Goal: Ask a question

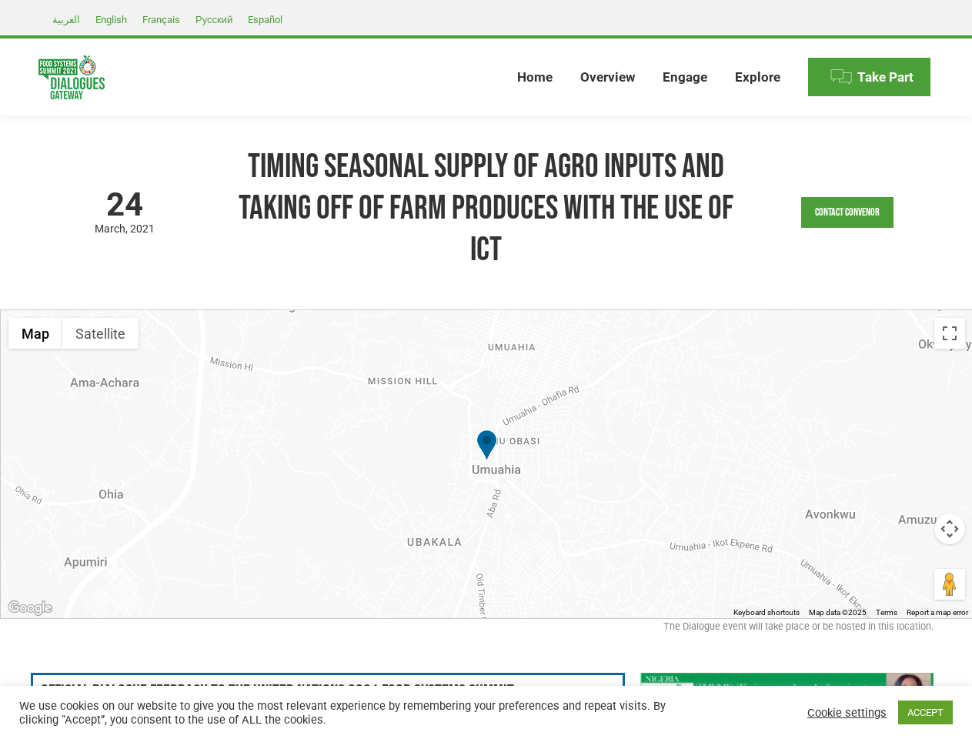
click at [486, 369] on div at bounding box center [487, 464] width 972 height 308
click at [847, 212] on link "Contact Convenor" at bounding box center [847, 212] width 92 height 31
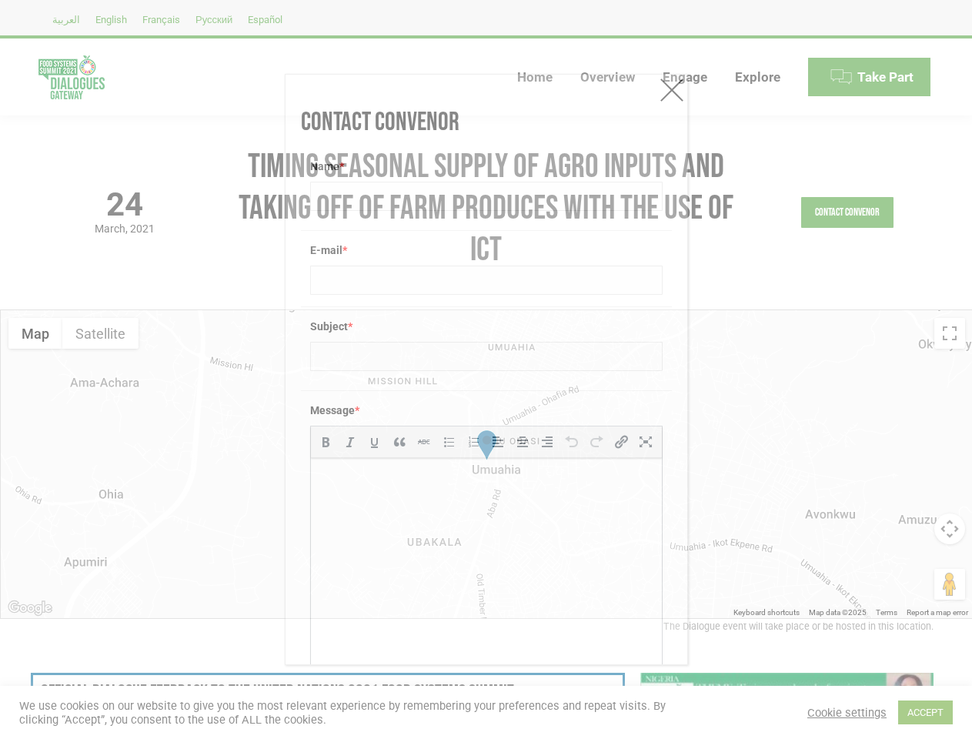
click at [493, 464] on html at bounding box center [485, 479] width 351 height 43
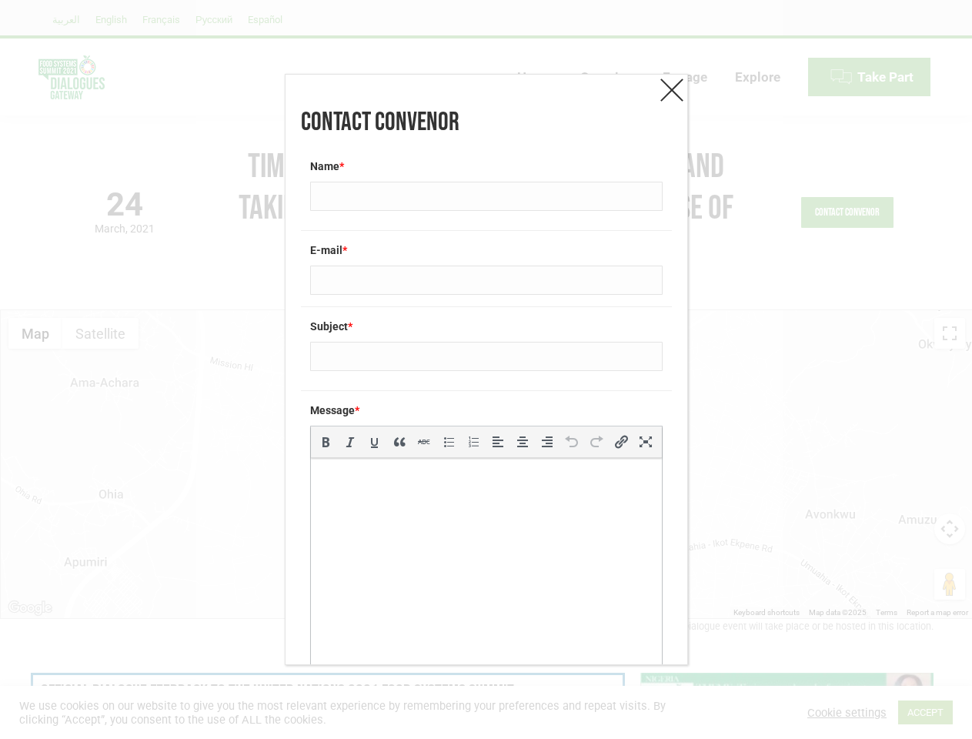
click at [493, 464] on html at bounding box center [485, 479] width 351 height 43
click at [490, 446] on icon "Align left (Shift+Alt+L)" at bounding box center [497, 441] width 15 height 15
click at [35, 333] on div "Contact Convenor Name * E-mail * Subject * Message * p b i link b-quote del ins…" at bounding box center [486, 369] width 972 height 739
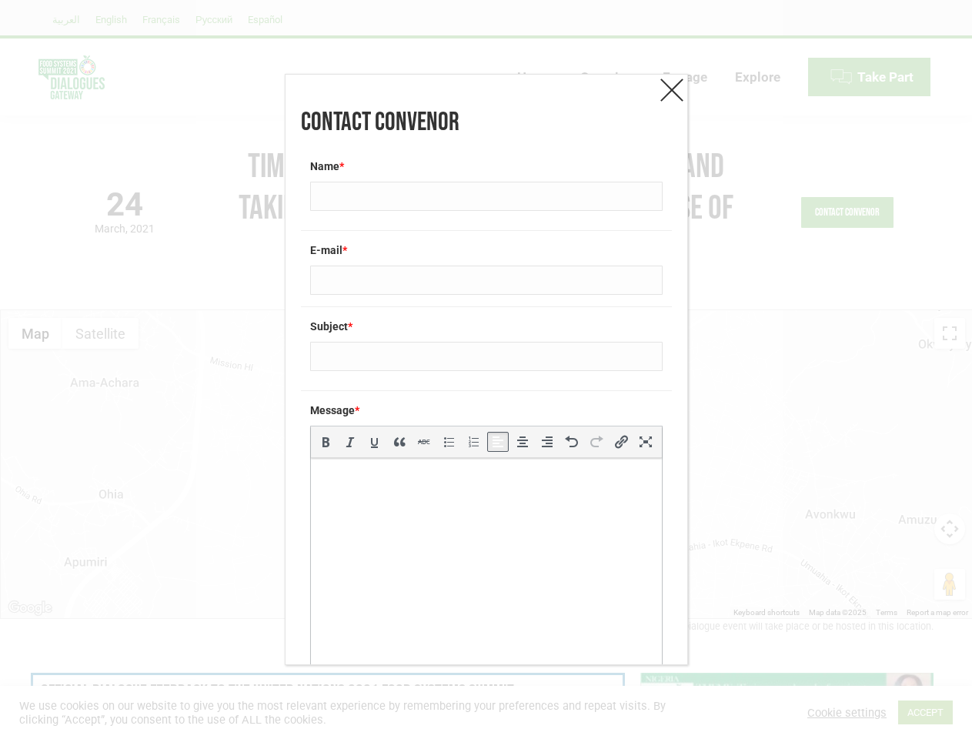
click at [100, 333] on div "Contact Convenor Name * E-mail * Subject * Message * p b i link b-quote del ins…" at bounding box center [486, 369] width 972 height 739
